Goal: Information Seeking & Learning: Check status

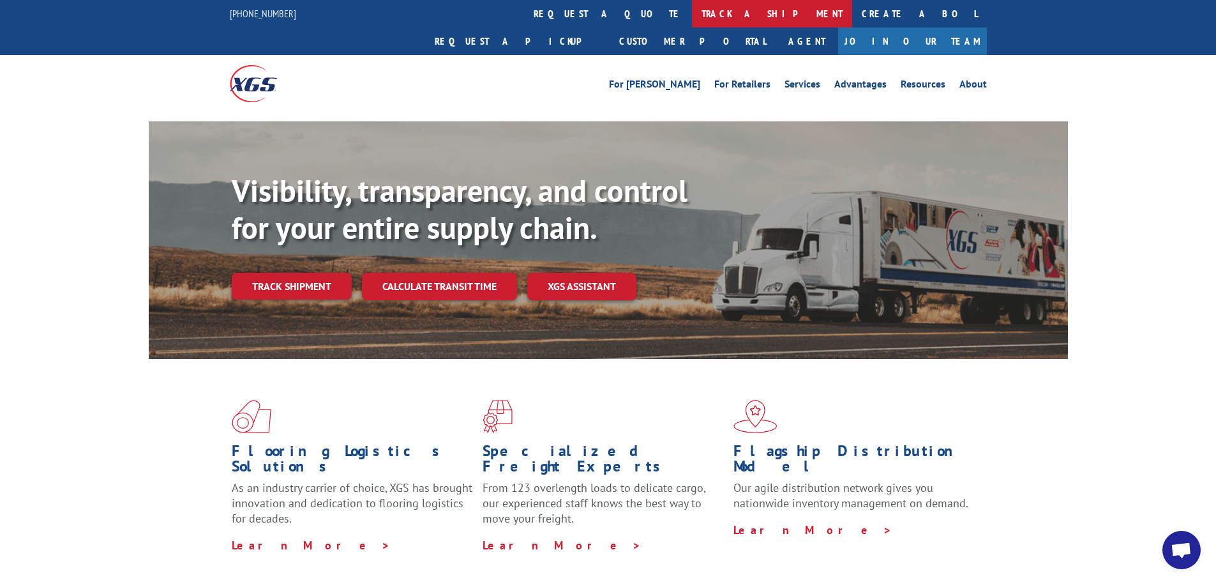
click at [692, 11] on link "track a shipment" at bounding box center [772, 13] width 160 height 27
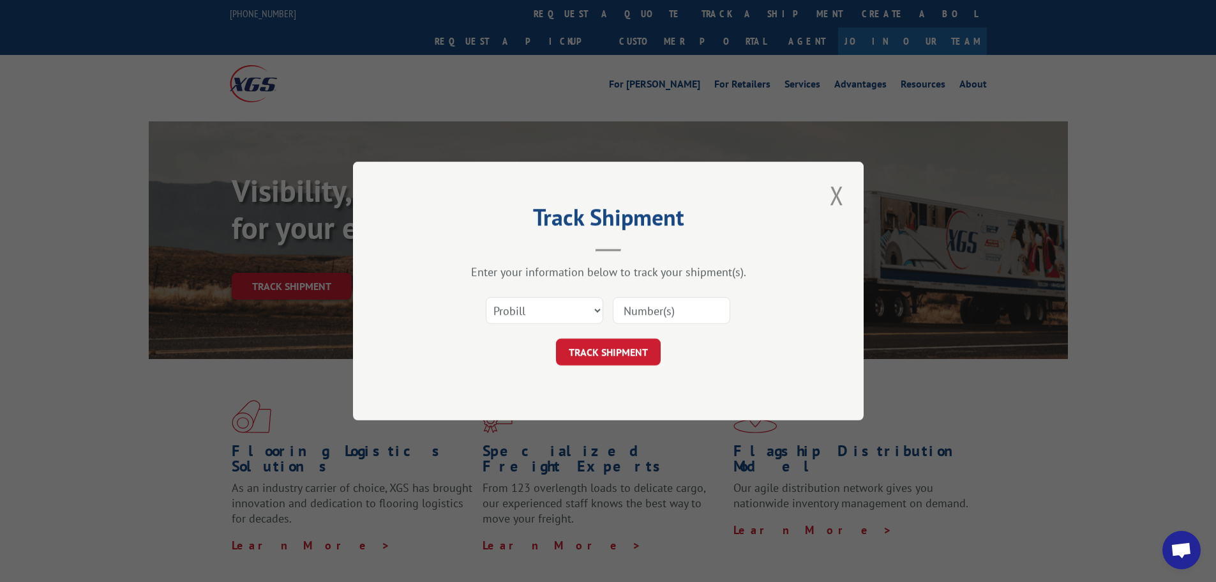
click at [659, 308] on input at bounding box center [671, 310] width 117 height 27
paste input "17458356"
type input "17458356"
click at [622, 348] on button "TRACK SHIPMENT" at bounding box center [608, 351] width 105 height 27
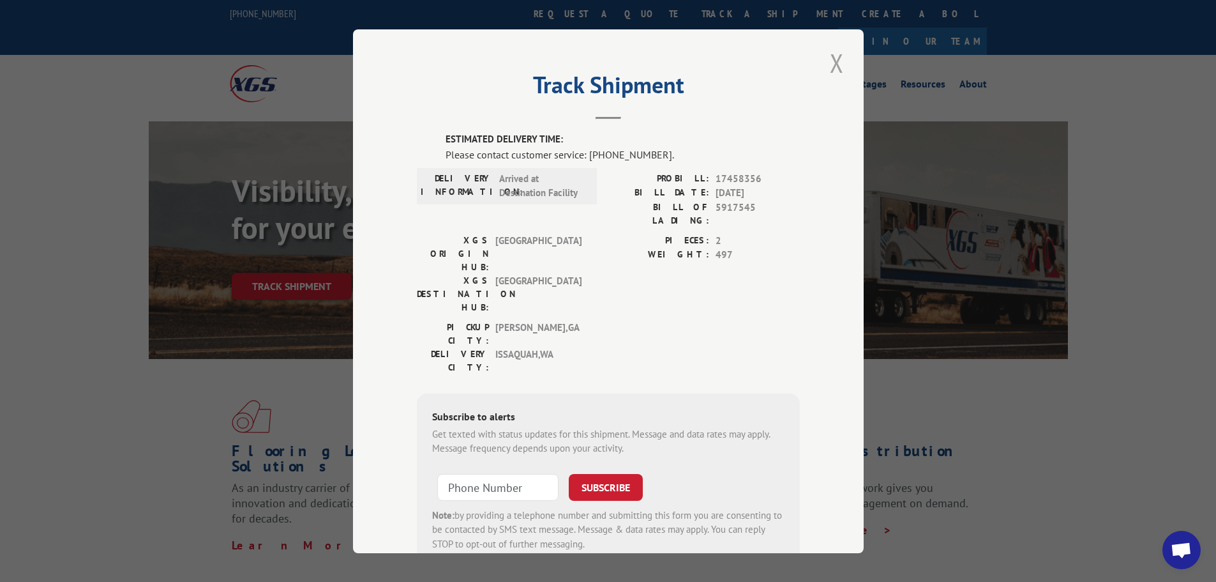
click at [838, 70] on button "Close modal" at bounding box center [837, 62] width 22 height 35
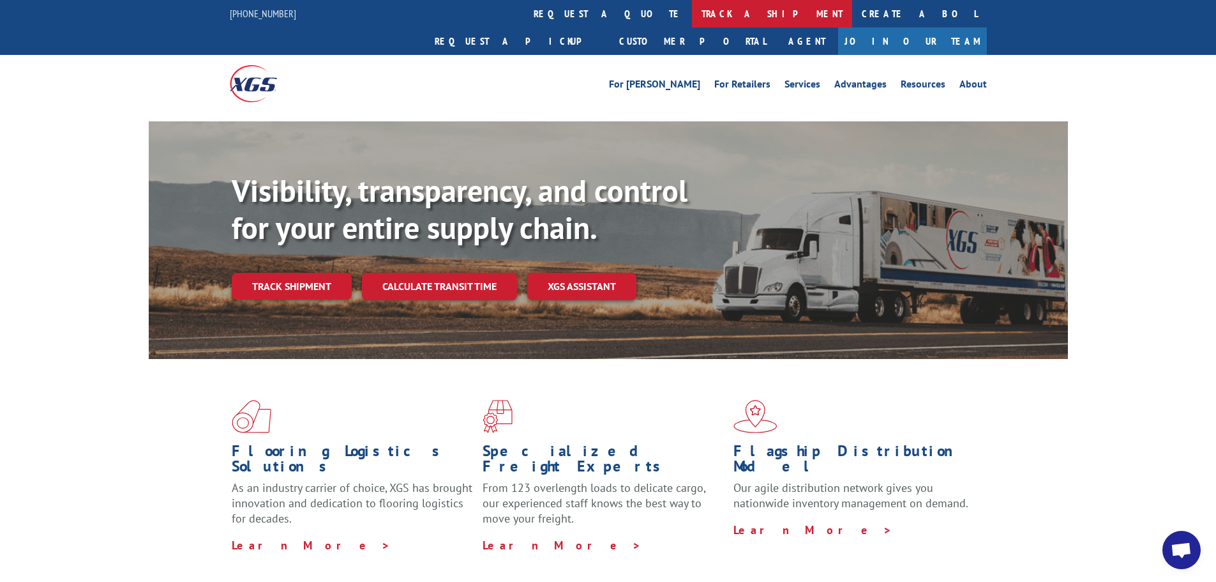
click at [692, 19] on link "track a shipment" at bounding box center [772, 13] width 160 height 27
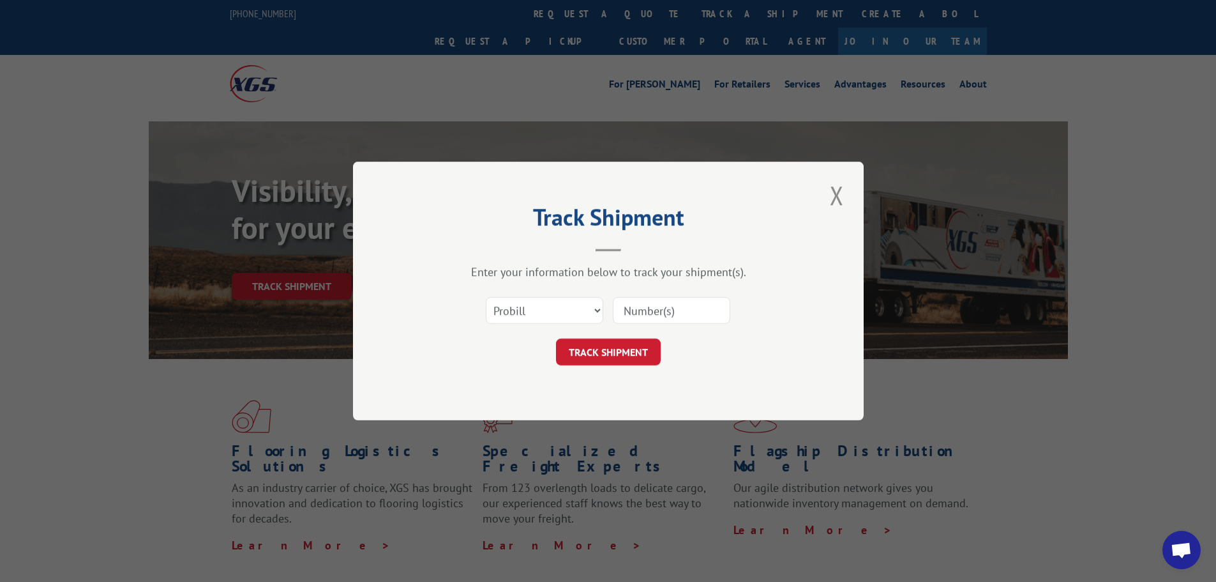
click at [646, 311] on input at bounding box center [671, 310] width 117 height 27
paste input "17458641"
type input "17458641"
click at [620, 349] on button "TRACK SHIPMENT" at bounding box center [608, 351] width 105 height 27
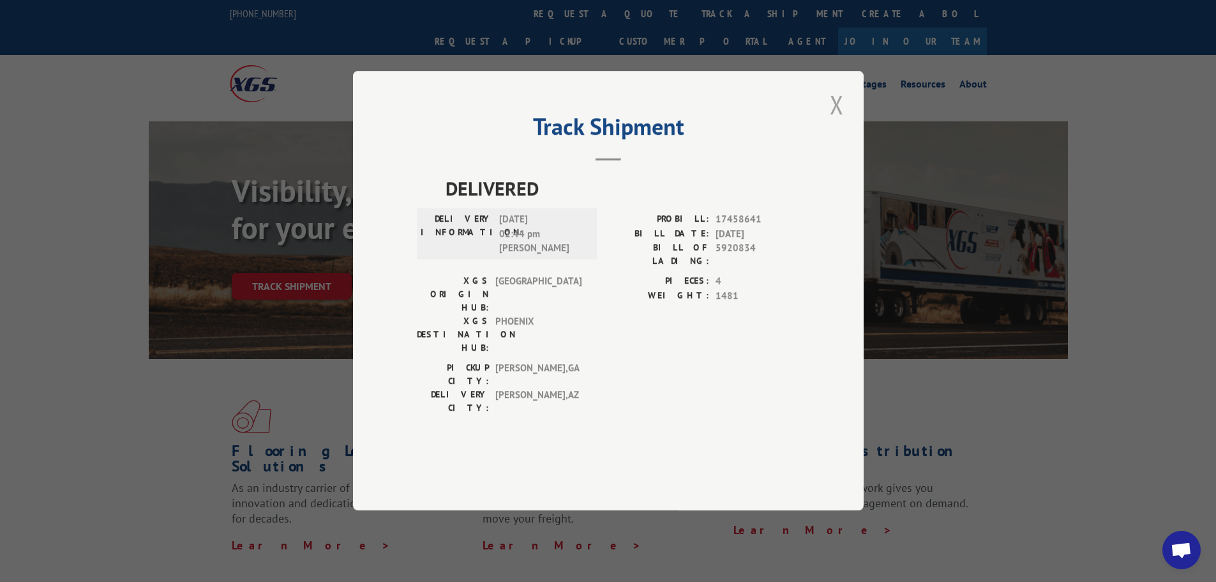
click at [836, 122] on button "Close modal" at bounding box center [837, 104] width 22 height 35
